Goal: Information Seeking & Learning: Learn about a topic

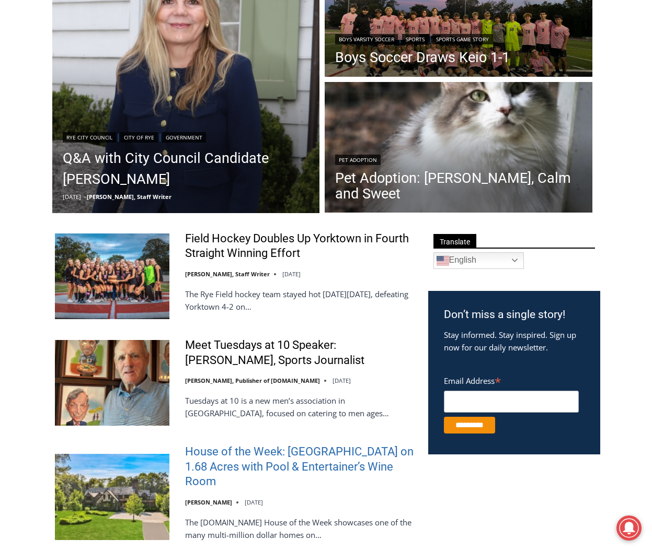
scroll to position [209, 0]
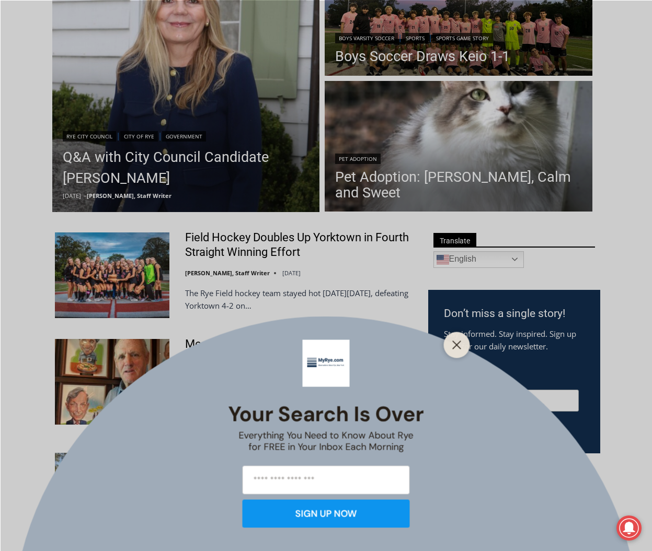
click at [454, 342] on line "Close" at bounding box center [455, 344] width 7 height 7
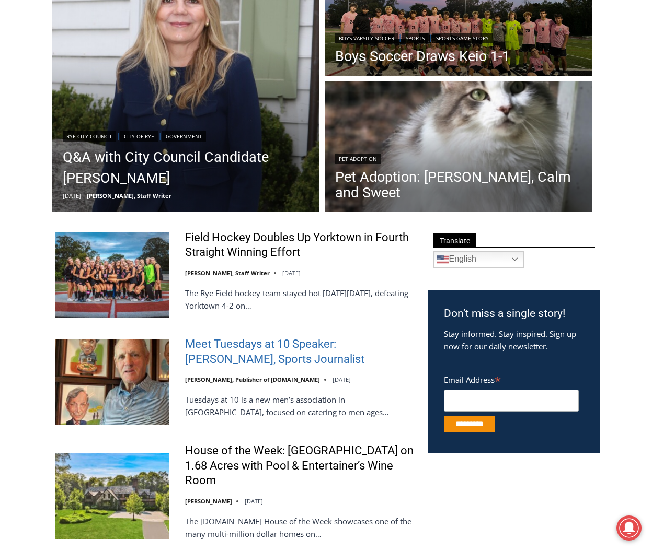
click at [205, 347] on link "Meet Tuesdays at 10 Speaker: Mark Mulvoy, Sports Journalist" at bounding box center [299, 352] width 229 height 30
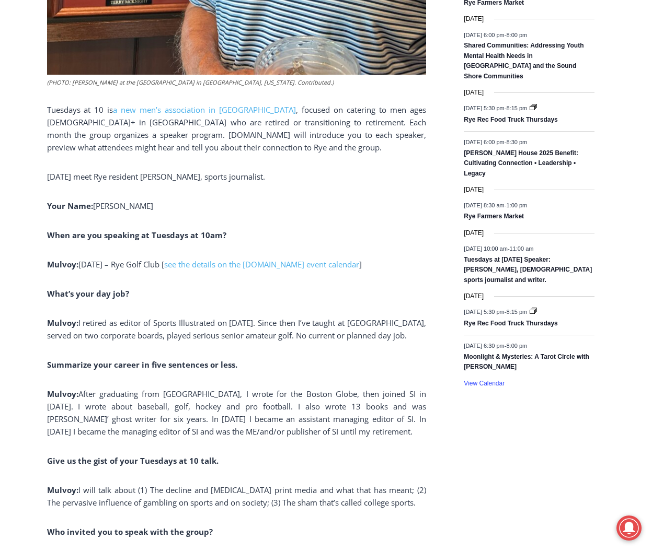
scroll to position [731, 0]
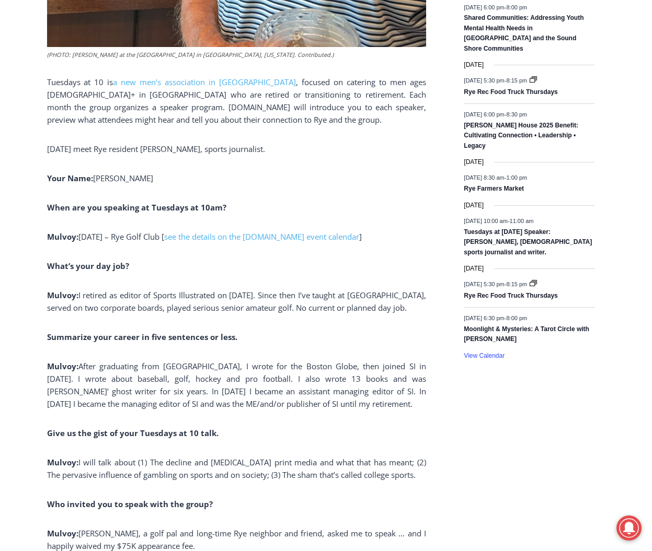
click at [331, 118] on p "Tuesdays at 10 is a new men’s association in Rye , focused on catering to men a…" at bounding box center [236, 101] width 379 height 50
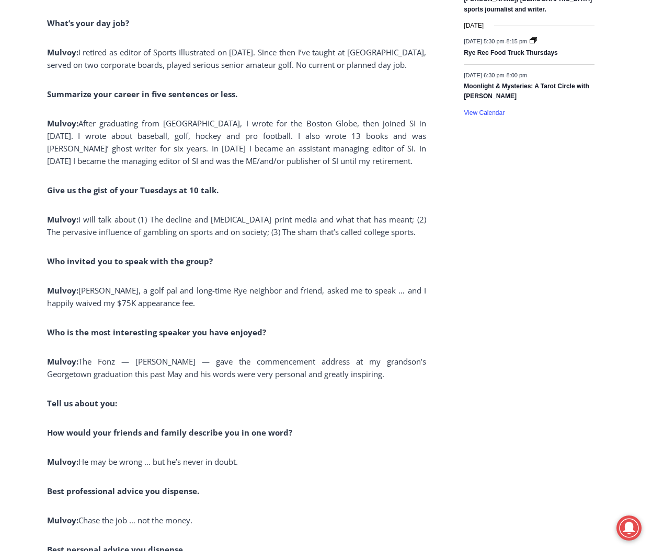
scroll to position [1045, 0]
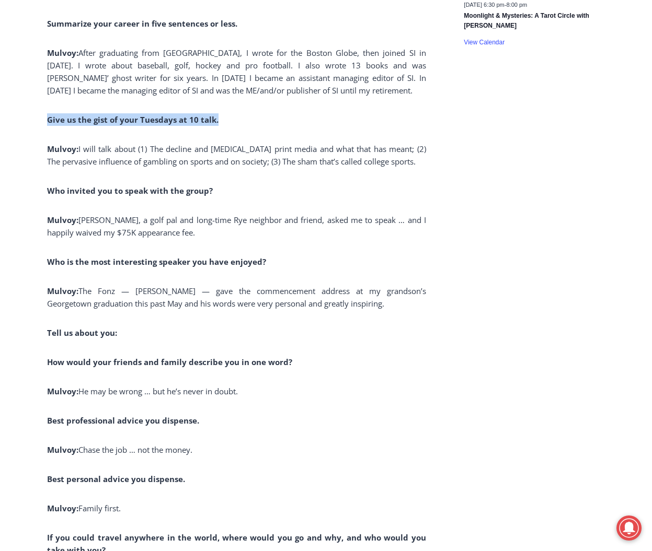
drag, startPoint x: 46, startPoint y: 133, endPoint x: 218, endPoint y: 132, distance: 172.4
click at [226, 129] on div "(PHOTO: Mark Mulvoy at the Burning Tree Club in Bethesda, Maryland. Contributed…" at bounding box center [236, 300] width 379 height 2144
drag, startPoint x: 222, startPoint y: 133, endPoint x: 45, endPoint y: 123, distance: 176.9
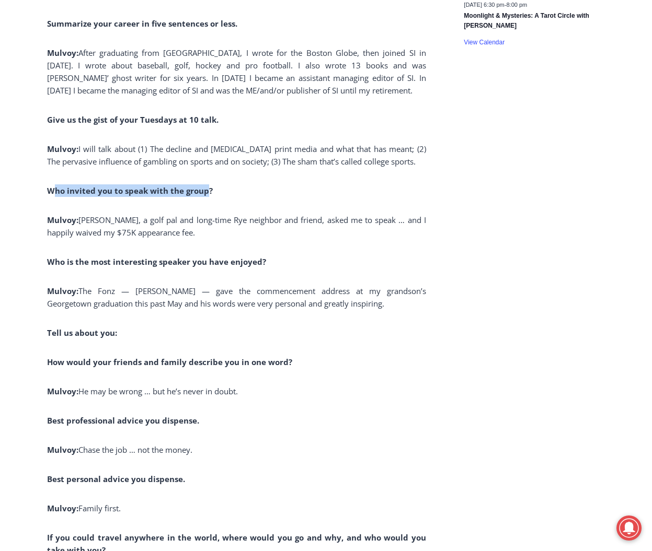
drag, startPoint x: 206, startPoint y: 207, endPoint x: 52, endPoint y: 208, distance: 154.1
click at [52, 196] on b "Who invited you to speak with the group?" at bounding box center [130, 190] width 166 height 10
click at [266, 197] on p "Who invited you to speak with the group?" at bounding box center [236, 190] width 379 height 13
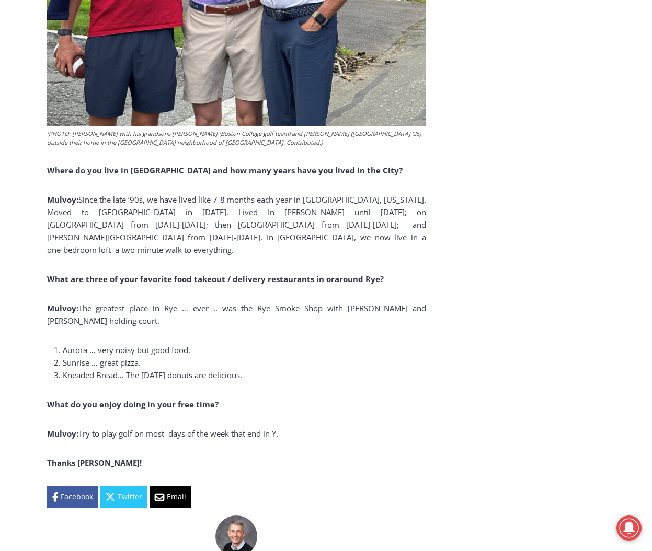
scroll to position [1933, 0]
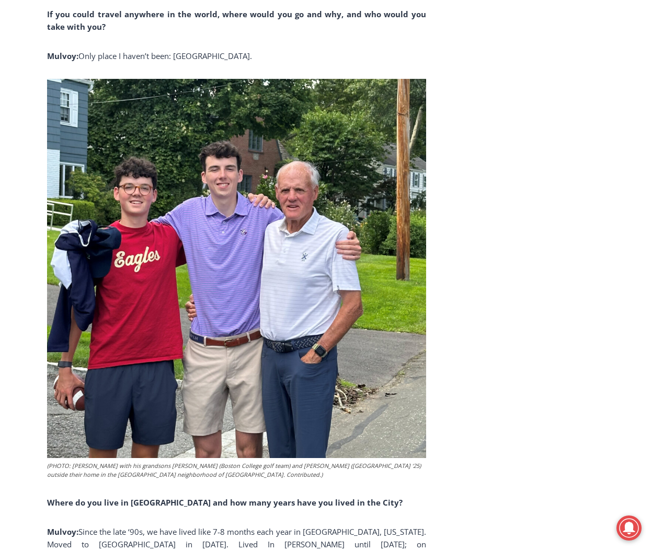
scroll to position [1567, 0]
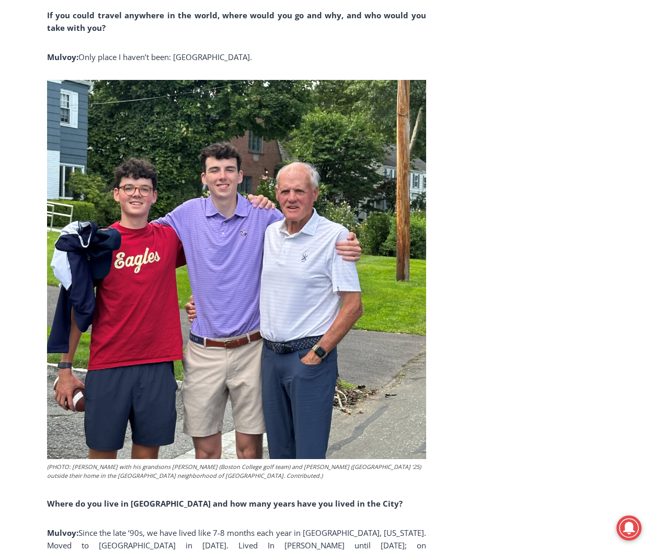
click at [31, 52] on div "Home > Community Groups > Tuesdays at 10 > Meet Tuesdays at 10 Speaker: Mark Mu…" at bounding box center [326, 117] width 652 height 3089
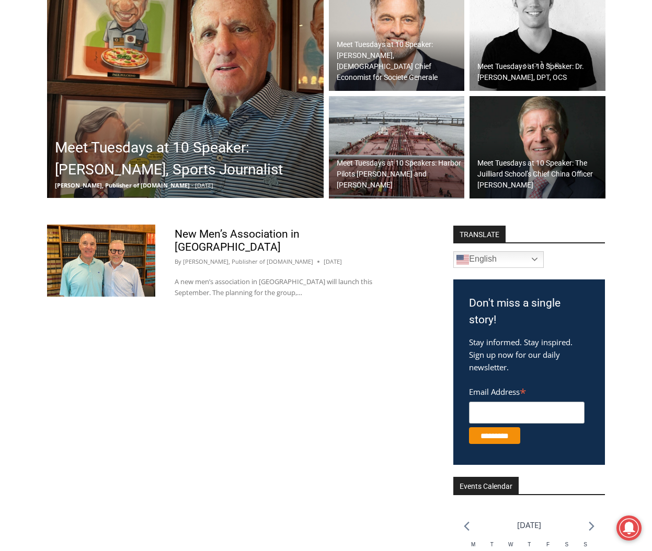
scroll to position [261, 0]
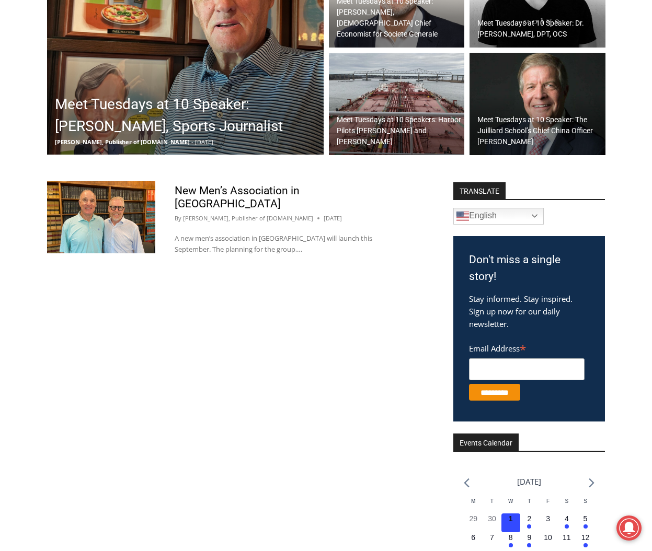
click at [229, 187] on div "New Men’s Association in Rye By Jay Sears, Publisher of MyRye.com August 19, 20…" at bounding box center [290, 223] width 271 height 85
click at [232, 194] on link "New Men’s Association in [GEOGRAPHIC_DATA]" at bounding box center [237, 197] width 125 height 26
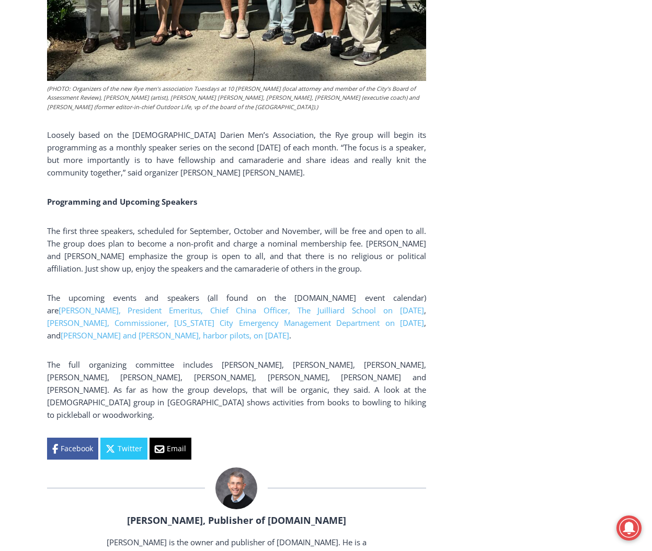
scroll to position [1045, 0]
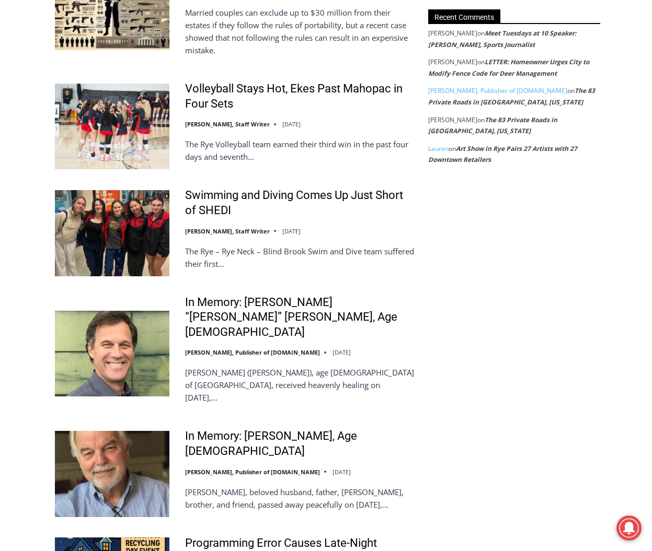
scroll to position [1358, 0]
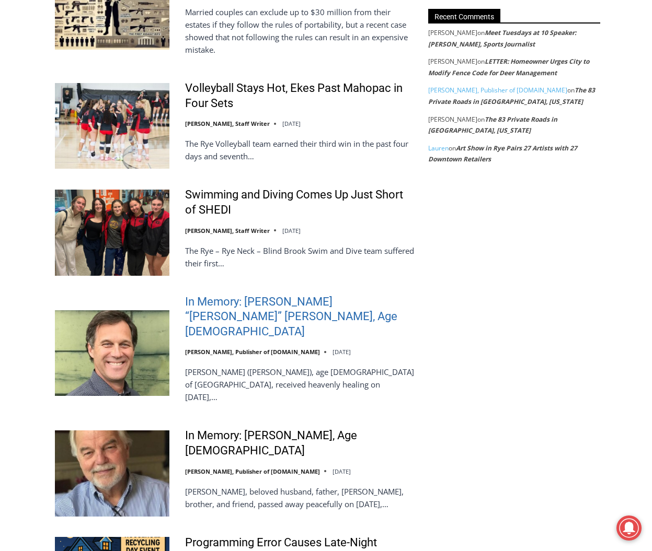
click at [244, 299] on link "In Memory: William “Bill” Nicholas Leary, Age 62" at bounding box center [299, 317] width 229 height 45
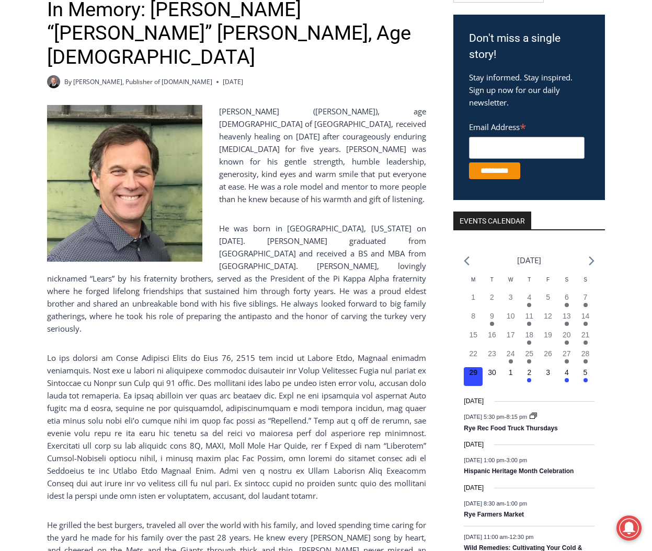
scroll to position [209, 0]
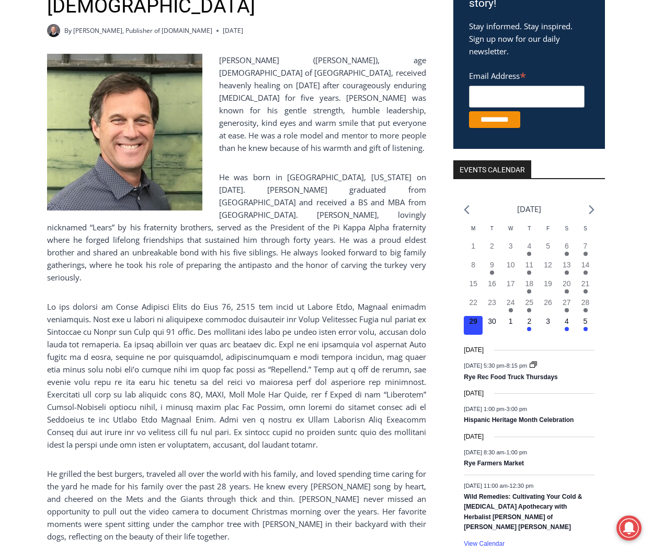
scroll to position [261, 0]
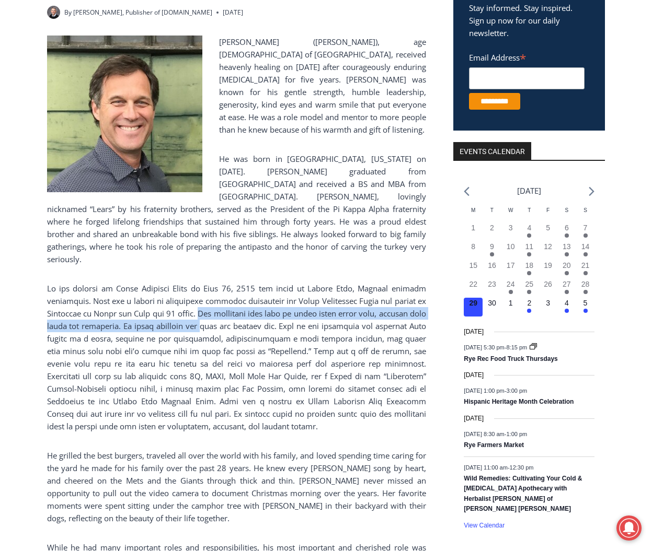
drag, startPoint x: 233, startPoint y: 280, endPoint x: 252, endPoint y: 294, distance: 24.4
click at [252, 294] on span at bounding box center [236, 357] width 379 height 148
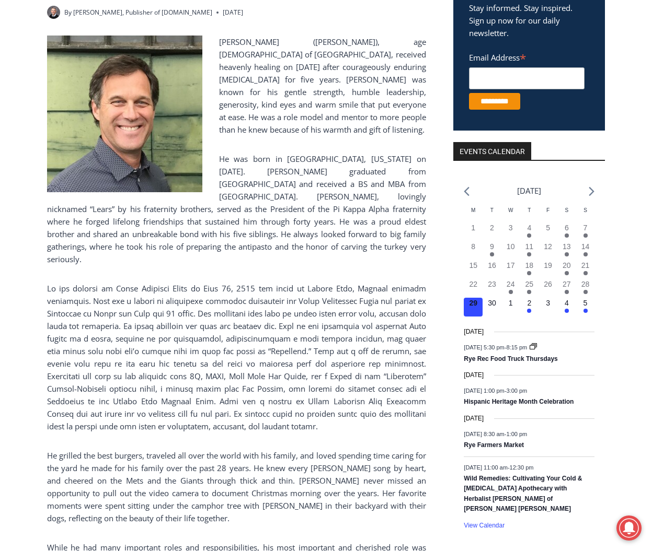
click at [278, 328] on span at bounding box center [236, 357] width 379 height 148
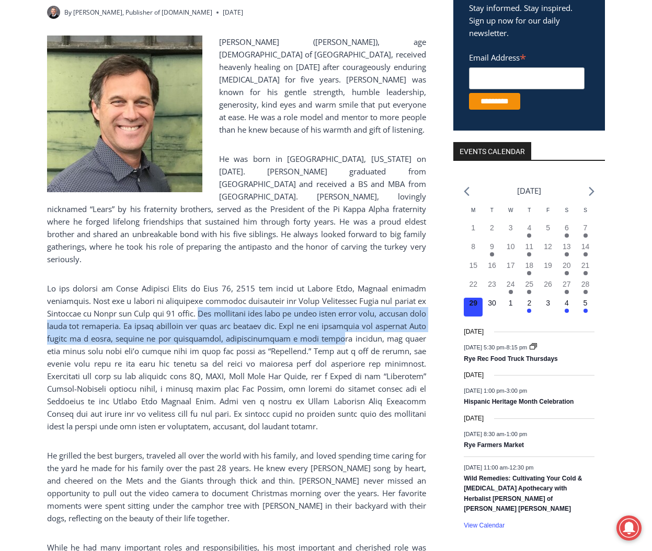
drag, startPoint x: 235, startPoint y: 277, endPoint x: 385, endPoint y: 300, distance: 151.2
click at [385, 300] on span at bounding box center [236, 357] width 379 height 148
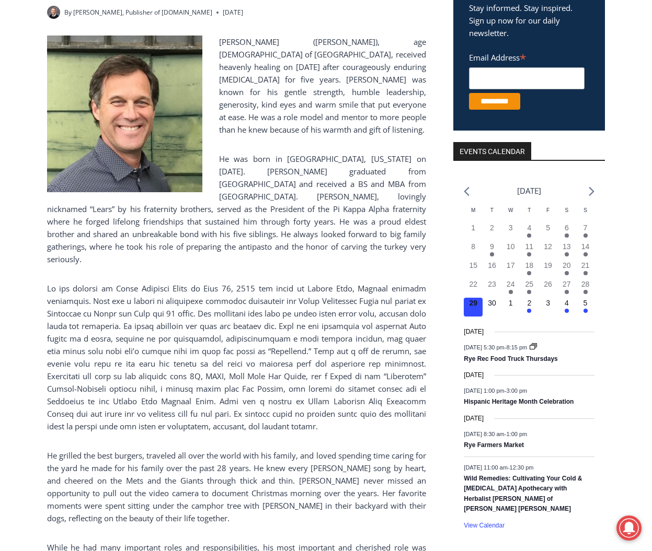
click at [343, 181] on span "He was born in Rye, New York on May 14, 1963. Bill graduated from Rye High Scho…" at bounding box center [236, 209] width 379 height 111
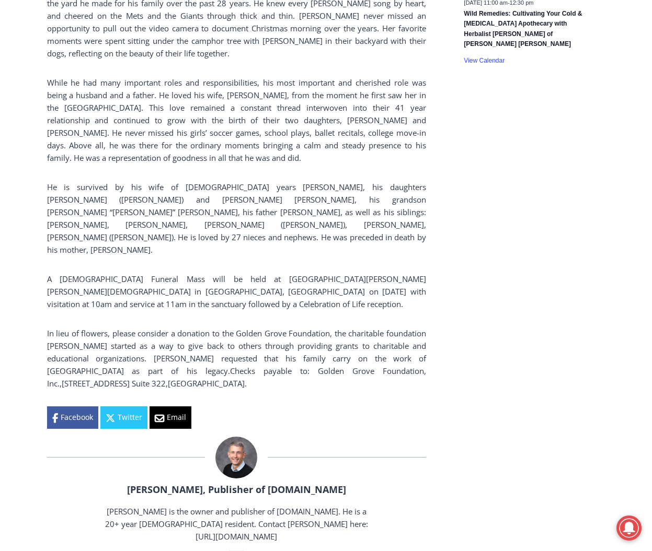
scroll to position [731, 0]
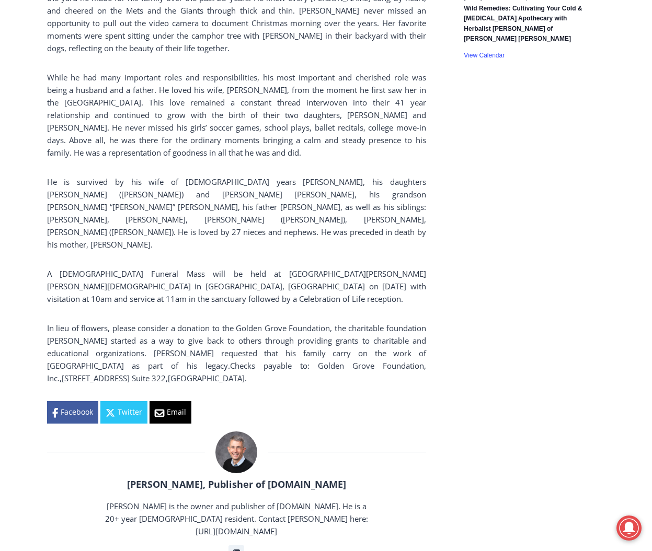
click at [164, 269] on span "A Catholic Funeral Mass will be held at Saint Margaret Mary Catholic Church in …" at bounding box center [236, 287] width 379 height 36
drag, startPoint x: 47, startPoint y: 219, endPoint x: 399, endPoint y: 323, distance: 367.2
click at [399, 325] on p "In lieu of flowers, please consider a donation to the Golden Grove Foundation, …" at bounding box center [236, 353] width 379 height 63
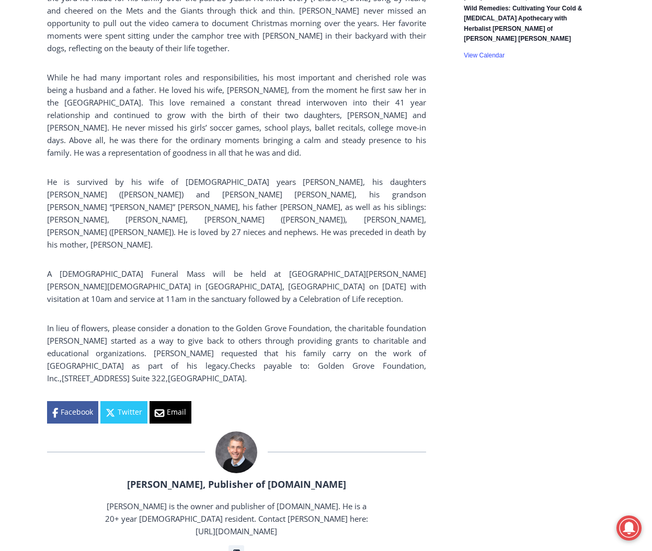
drag, startPoint x: 269, startPoint y: 268, endPoint x: 301, endPoint y: 272, distance: 32.6
click at [301, 323] on span "In lieu of flowers, please consider a donation to the Golden Grove Foundation, …" at bounding box center [236, 347] width 379 height 48
click at [313, 323] on p "In lieu of flowers, please consider a donation to the Golden Grove Foundation, …" at bounding box center [236, 353] width 379 height 63
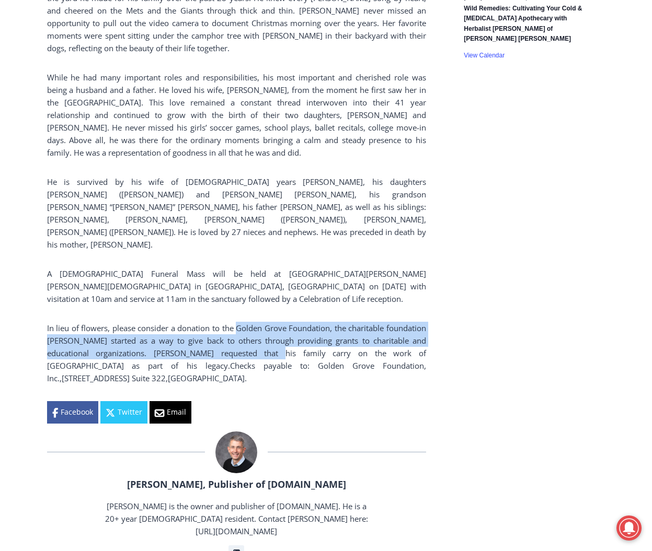
drag, startPoint x: 265, startPoint y: 269, endPoint x: 281, endPoint y: 296, distance: 31.6
click at [281, 323] on span "In lieu of flowers, please consider a donation to the Golden Grove Foundation, …" at bounding box center [236, 347] width 379 height 48
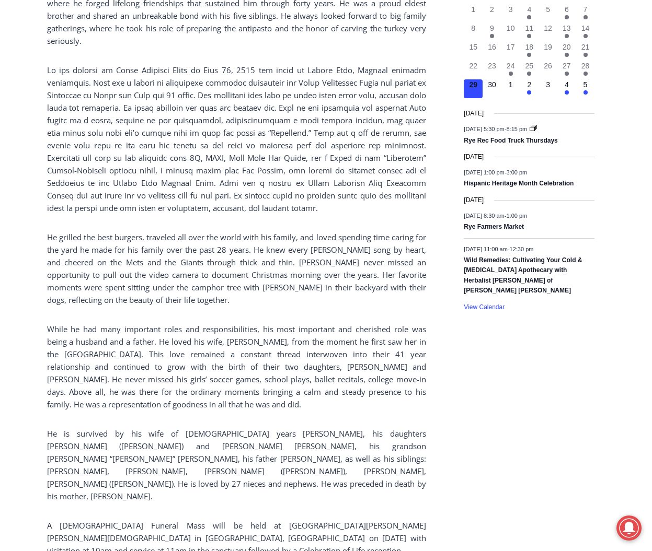
scroll to position [470, 0]
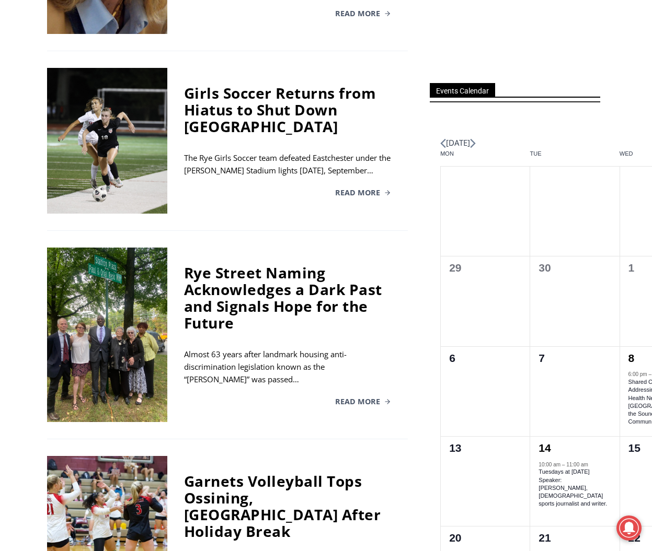
scroll to position [470, 0]
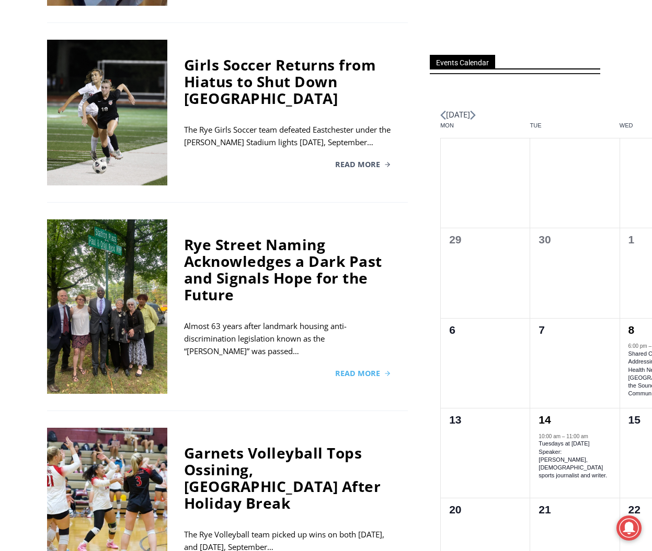
click at [355, 370] on span "Read More" at bounding box center [357, 373] width 45 height 7
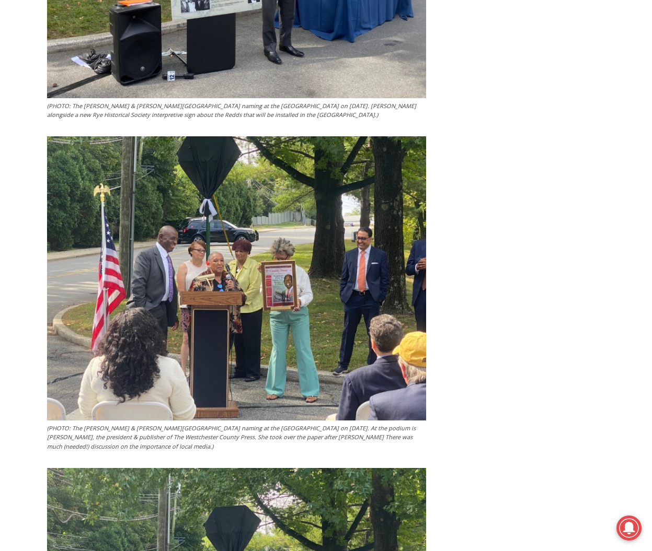
scroll to position [2612, 0]
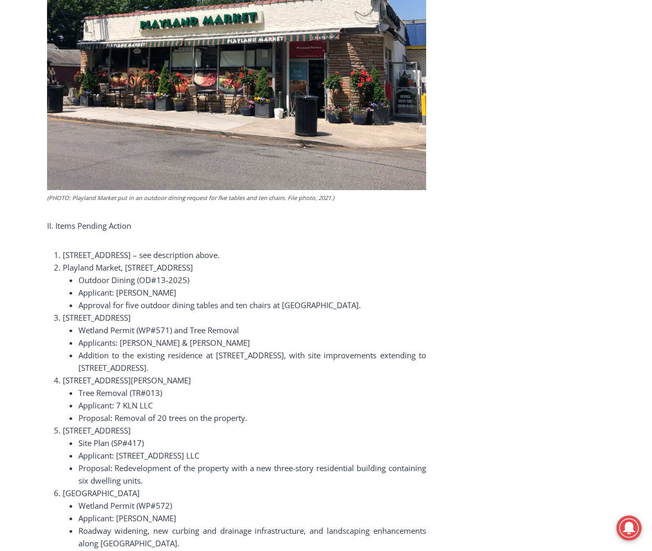
scroll to position [1411, 0]
